Goal: Use online tool/utility: Use online tool/utility

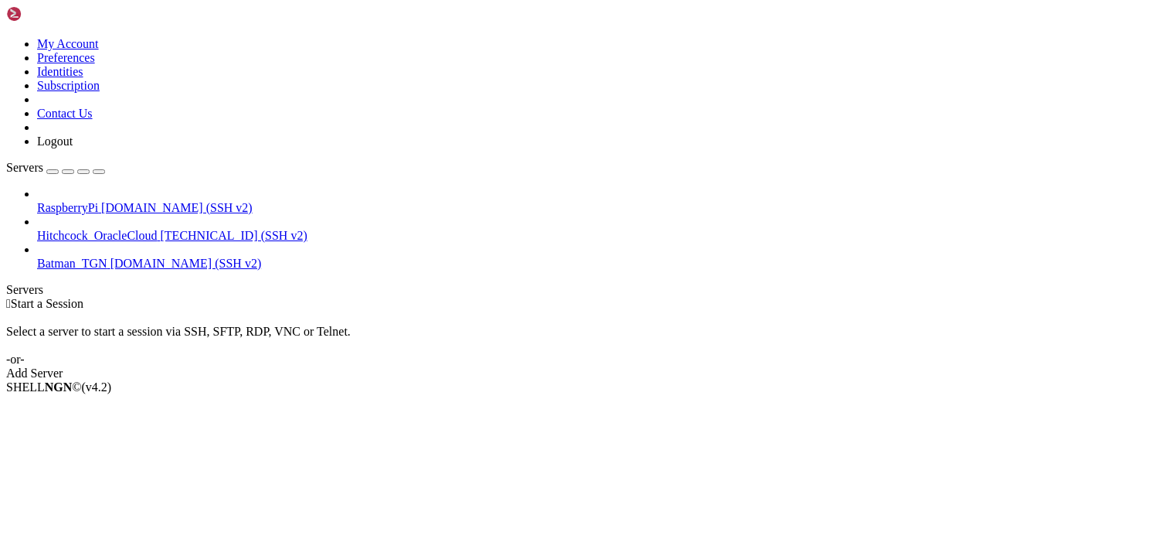
click at [600, 394] on div "SHELL NGN © (v 4.2 )" at bounding box center [585, 387] width 1159 height 14
click at [542, 297] on div " Start a Session Select a server to start a session via SSH, SFTP, RDP, VNC or…" at bounding box center [585, 338] width 1159 height 83
click at [359, 297] on div " Start a Session" at bounding box center [585, 304] width 1159 height 14
drag, startPoint x: 469, startPoint y: 101, endPoint x: 573, endPoint y: 114, distance: 105.0
click at [469, 297] on div " Start a Session Select a server to start a session via SSH, SFTP, RDP, VNC or…" at bounding box center [585, 338] width 1159 height 83
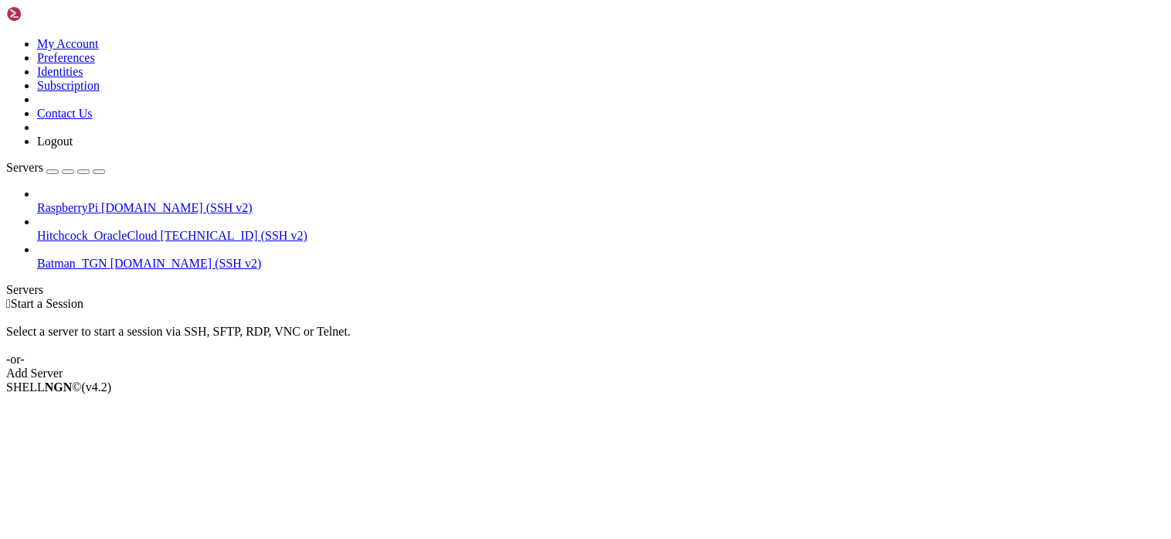
click at [622, 311] on div "Select a server to start a session via SSH, SFTP, RDP, VNC or Telnet. -or-" at bounding box center [585, 339] width 1159 height 56
click at [1131, 297] on div " Start a Session Select a server to start a session via SSH, SFTP, RDP, VNC or…" at bounding box center [585, 338] width 1159 height 83
click at [185, 215] on div at bounding box center [601, 222] width 1128 height 14
click at [98, 201] on span "RaspberryPi" at bounding box center [67, 207] width 61 height 13
click at [413, 297] on div " Start a Session Select a server to start a session via SSH, SFTP, RDP, VNC or…" at bounding box center [585, 338] width 1159 height 83
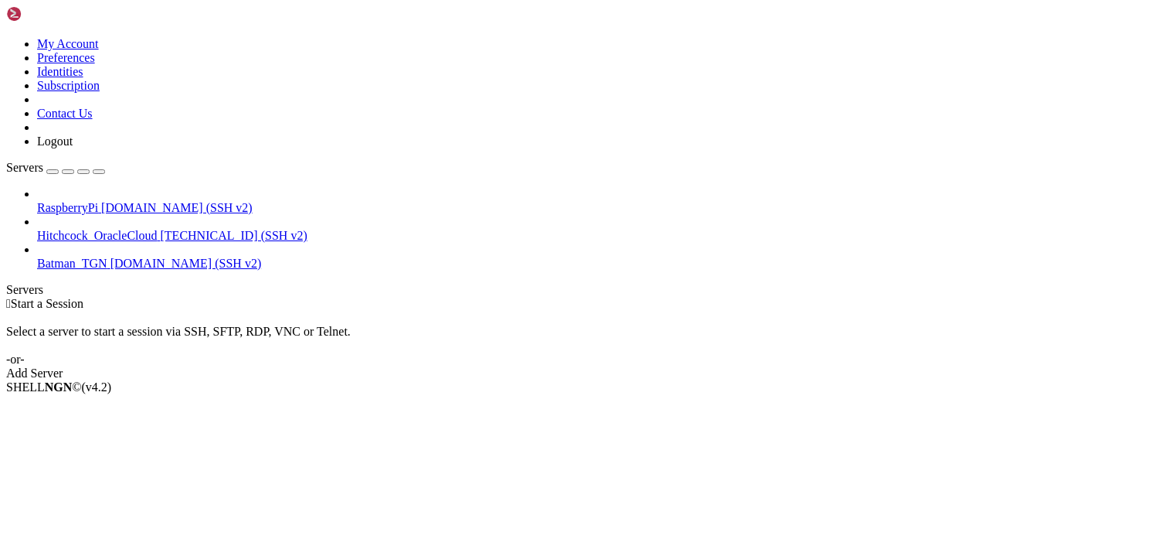
click at [406, 297] on div " Start a Session Select a server to start a session via SSH, SFTP, RDP, VNC or…" at bounding box center [585, 338] width 1159 height 83
click at [391, 297] on div " Start a Session Select a server to start a session via SSH, SFTP, RDP, VNC or…" at bounding box center [585, 338] width 1159 height 83
click at [335, 297] on div " Start a Session Select a server to start a session via SSH, SFTP, RDP, VNC or…" at bounding box center [585, 338] width 1159 height 83
click at [522, 394] on div "SHELL NGN © (v 4.2 )" at bounding box center [585, 387] width 1159 height 14
click at [98, 201] on span "RaspberryPi" at bounding box center [67, 207] width 61 height 13
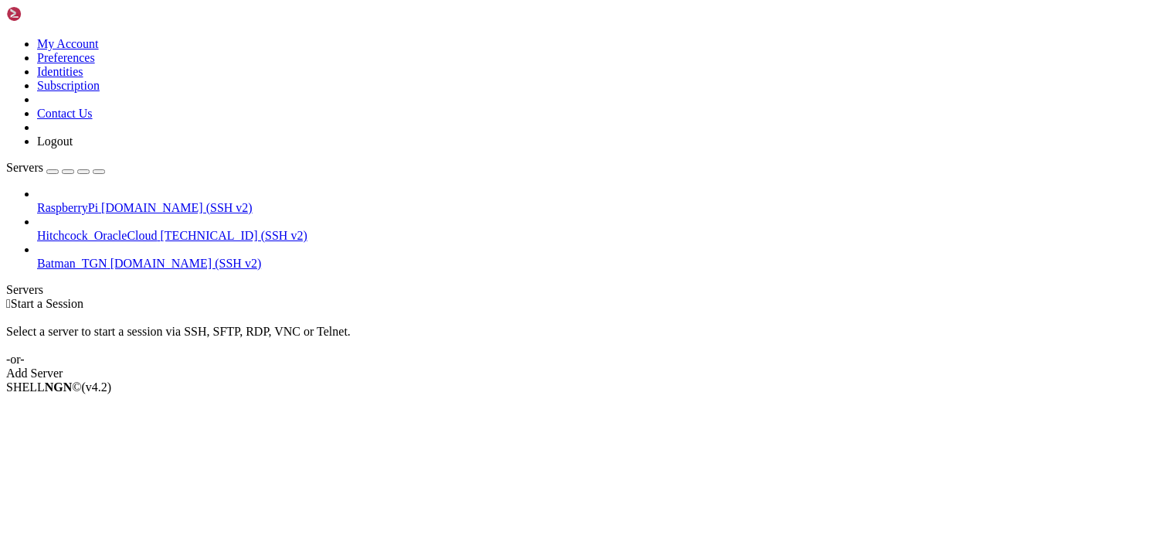
click at [98, 201] on span "RaspberryPi" at bounding box center [67, 207] width 61 height 13
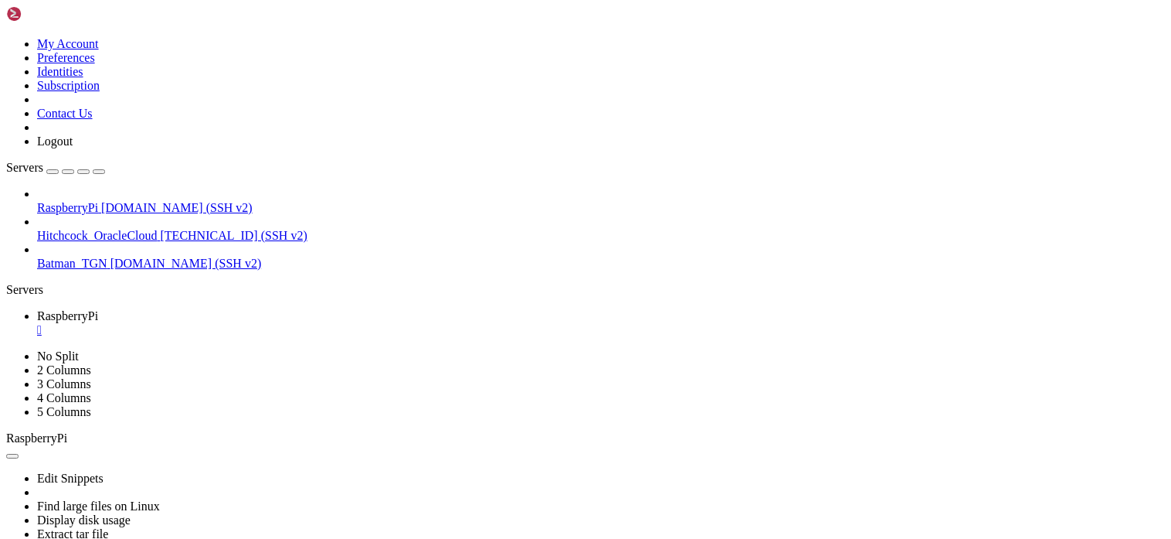
click at [300, 309] on link "RaspberryPi " at bounding box center [601, 323] width 1128 height 28
click at [294, 323] on div "" at bounding box center [601, 330] width 1128 height 14
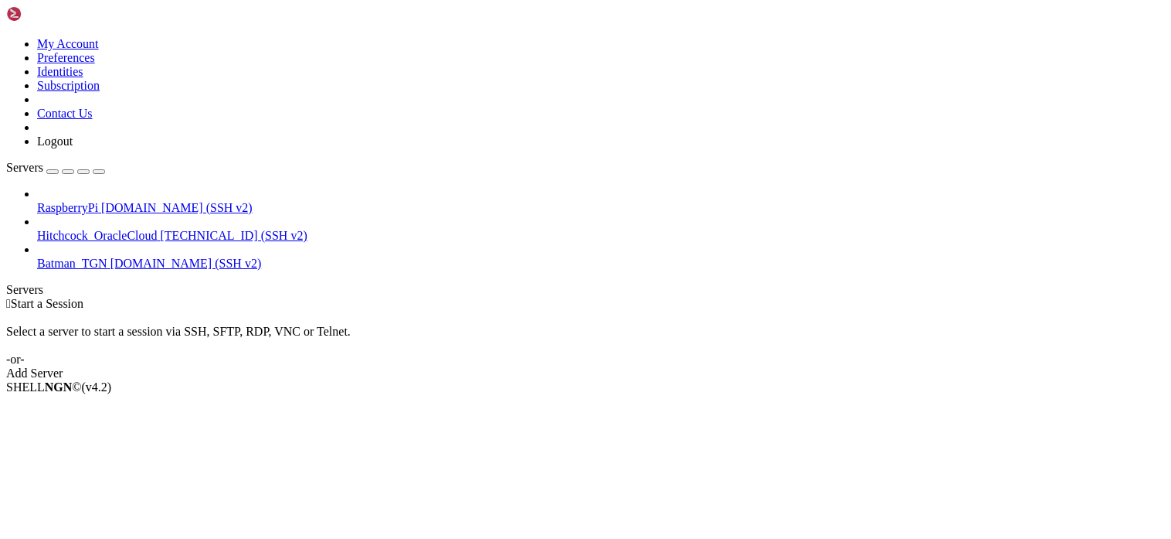
click at [354, 311] on div "Select a server to start a session via SSH, SFTP, RDP, VNC or Telnet. -or-" at bounding box center [585, 339] width 1159 height 56
click at [1129, 321] on div " Start a Session Select a server to start a session via SSH, SFTP, RDP, VNC or…" at bounding box center [585, 338] width 1159 height 83
click at [474, 297] on div " Start a Session" at bounding box center [585, 304] width 1159 height 14
click at [253, 394] on div "SHELL NGN © (v 4.2 )" at bounding box center [585, 387] width 1159 height 14
click at [1125, 297] on div " Start a Session Select a server to start a session via SSH, SFTP, RDP, VNC or…" at bounding box center [585, 338] width 1159 height 83
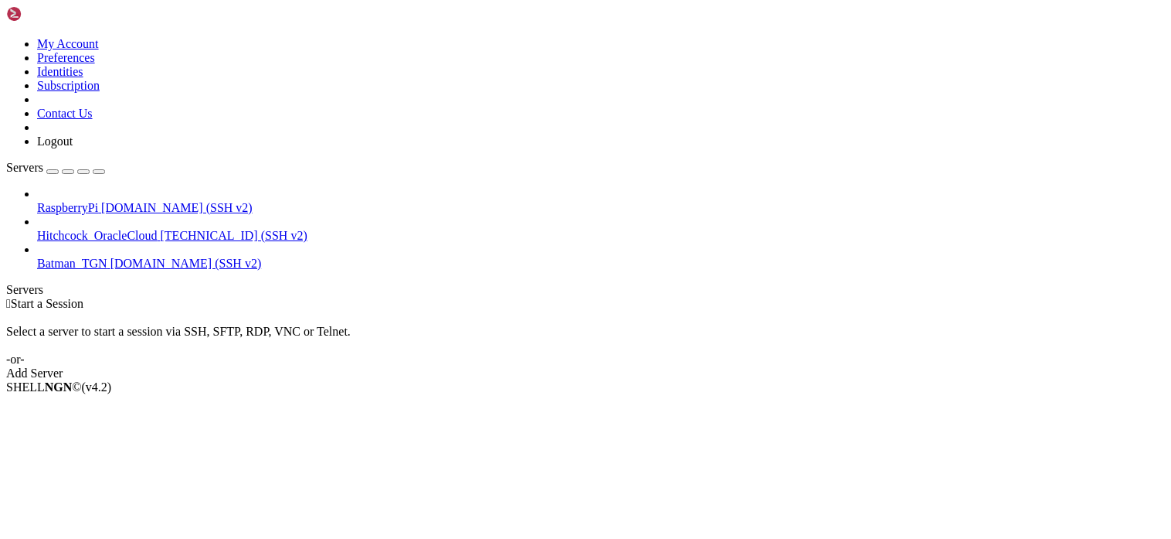
click at [254, 297] on div " Start a Session Select a server to start a session via SSH, SFTP, RDP, VNC or…" at bounding box center [585, 338] width 1159 height 83
click at [313, 297] on div " Start a Session Select a server to start a session via SSH, SFTP, RDP, VNC or…" at bounding box center [585, 338] width 1159 height 83
click at [310, 311] on div "Select a server to start a session via SSH, SFTP, RDP, VNC or Telnet. -or-" at bounding box center [585, 339] width 1159 height 56
click at [208, 394] on div "SHELL NGN © (v 4.2 )" at bounding box center [585, 387] width 1159 height 14
click at [1140, 297] on div " Start a Session Select a server to start a session via SSH, SFTP, RDP, VNC or…" at bounding box center [585, 338] width 1159 height 83
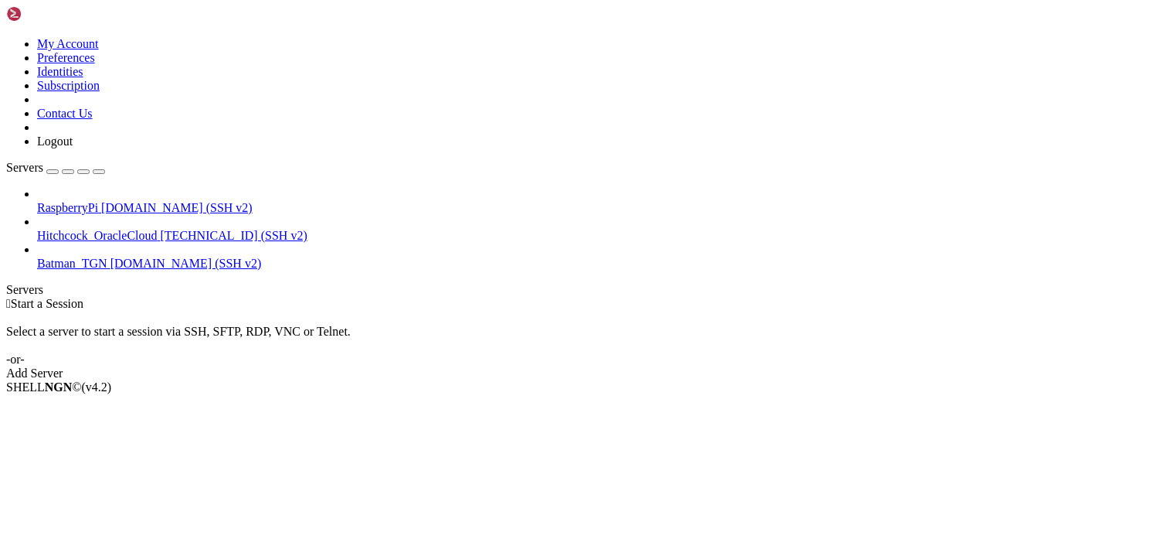
click at [470, 297] on div " Start a Session" at bounding box center [585, 304] width 1159 height 14
drag, startPoint x: 1142, startPoint y: 73, endPoint x: 1114, endPoint y: 63, distance: 29.6
click at [1142, 297] on div " Start a Session Select a server to start a session via SSH, SFTP, RDP, VNC or…" at bounding box center [585, 338] width 1159 height 83
click at [379, 297] on div " Start a Session Select a server to start a session via SSH, SFTP, RDP, VNC or…" at bounding box center [585, 338] width 1159 height 83
